Goal: Transaction & Acquisition: Purchase product/service

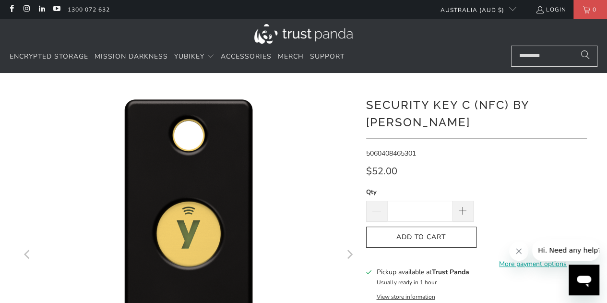
drag, startPoint x: 401, startPoint y: 223, endPoint x: 343, endPoint y: 224, distance: 58.0
click at [401, 233] on span "Add to Cart" at bounding box center [421, 237] width 90 height 8
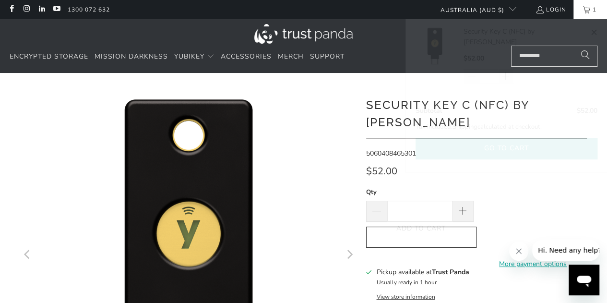
click at [523, 138] on button "Go to cart" at bounding box center [506, 149] width 182 height 22
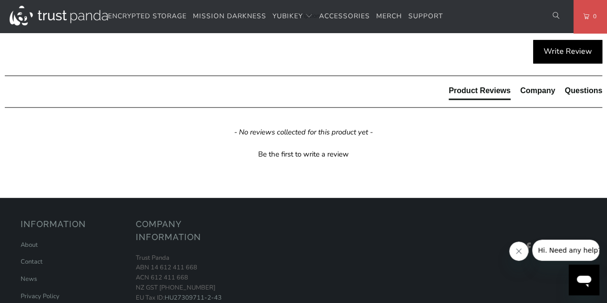
scroll to position [480, 0]
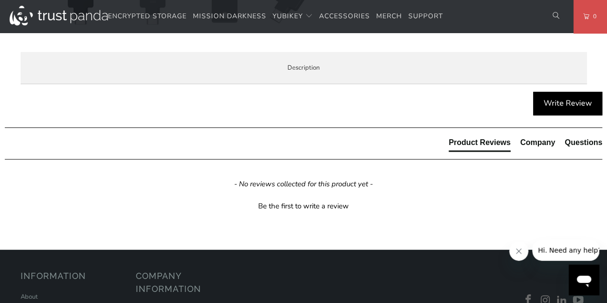
click at [0, 0] on ul "Secure your login and protect your account with hundreds of services. Protect y…" at bounding box center [0, 0] width 0 height 0
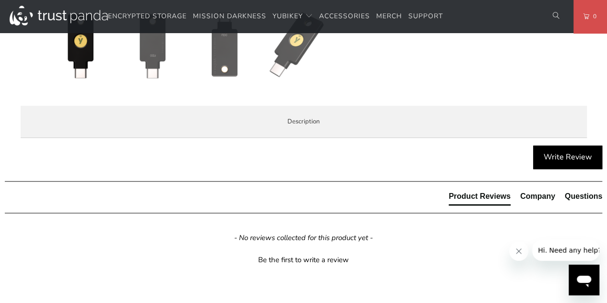
scroll to position [473, 0]
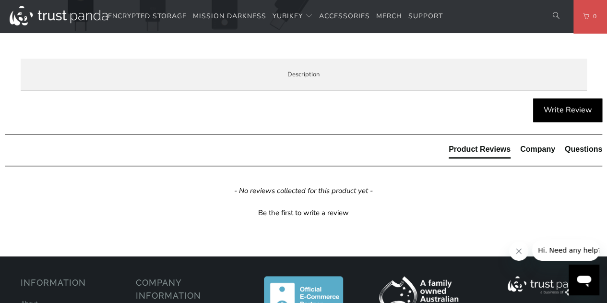
click at [0, 0] on span "Specifications" at bounding box center [0, 0] width 0 height 0
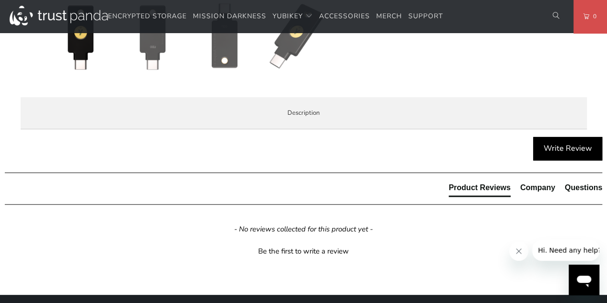
scroll to position [425, 0]
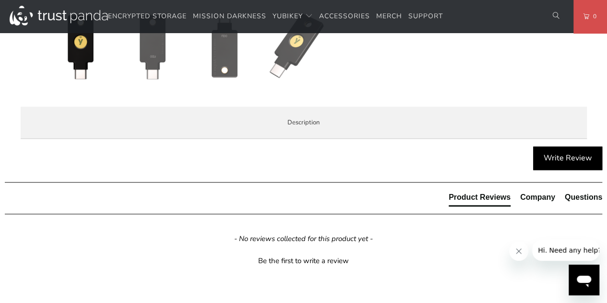
click at [0, 0] on span "Enterprise and Government" at bounding box center [0, 0] width 0 height 0
click at [0, 0] on li "Local Service & Support" at bounding box center [0, 0] width 0 height 0
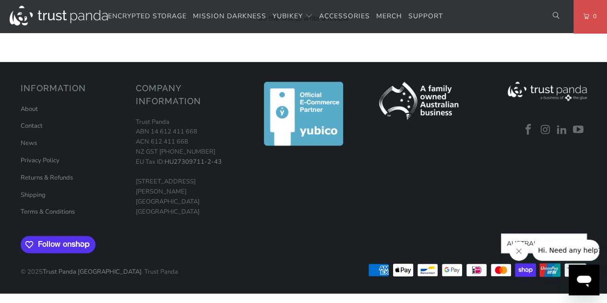
scroll to position [713, 0]
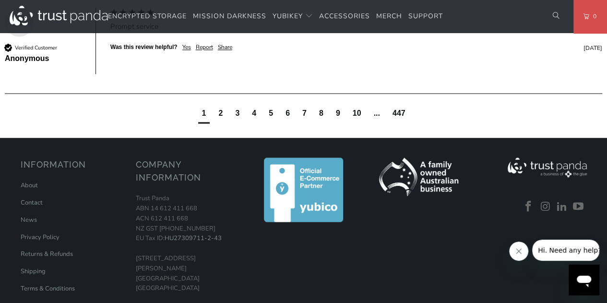
scroll to position [761, 0]
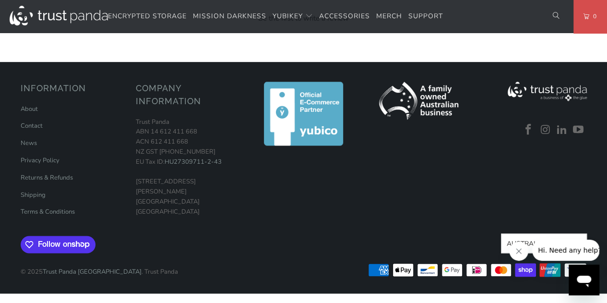
scroll to position [929, 0]
click at [64, 182] on link "Returns & Refunds" at bounding box center [47, 177] width 52 height 9
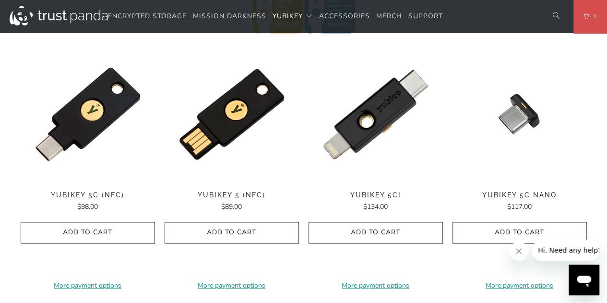
scroll to position [528, 0]
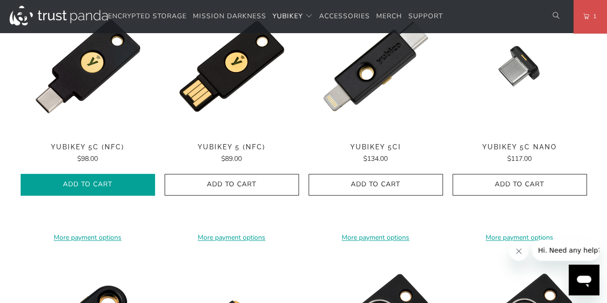
click at [76, 183] on span "Add to Cart" at bounding box center [88, 184] width 114 height 8
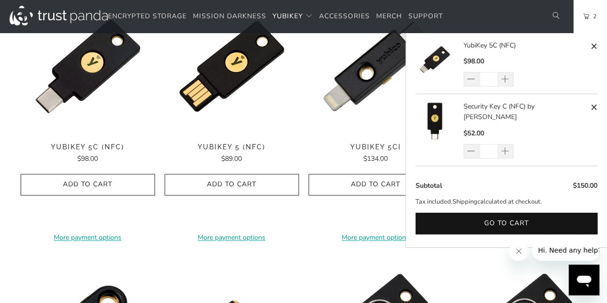
click at [602, 29] on link "2" at bounding box center [590, 16] width 34 height 33
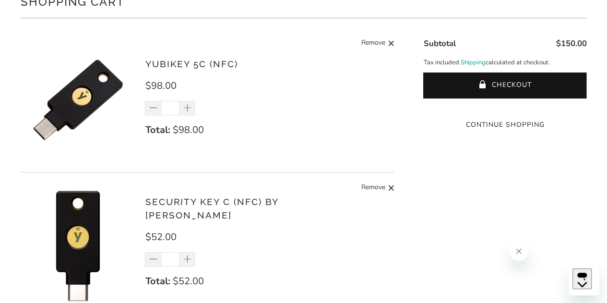
scroll to position [189, 0]
